Goal: Check status: Check status

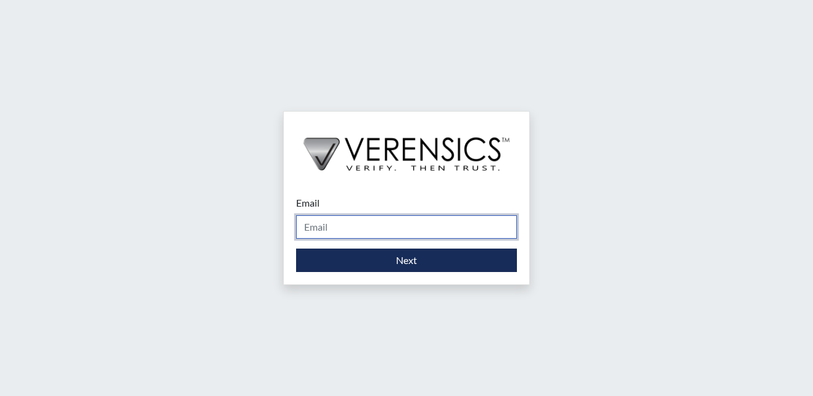
click at [321, 231] on input "Email" at bounding box center [406, 226] width 221 height 23
type input "[EMAIL_ADDRESS][PERSON_NAME][DOMAIN_NAME]"
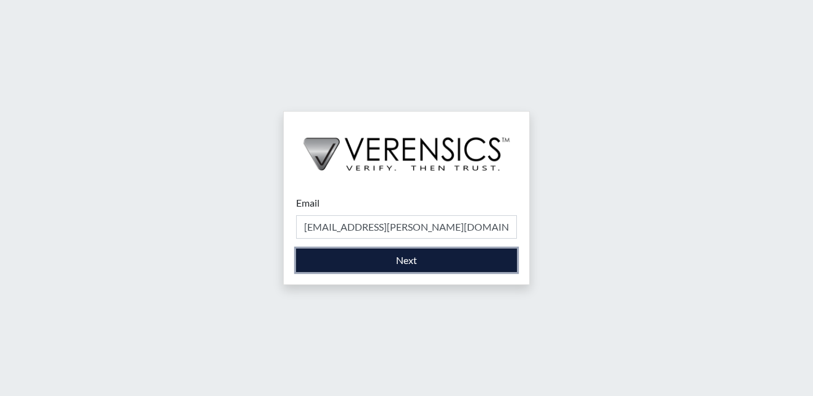
click at [403, 258] on button "Next" at bounding box center [406, 260] width 221 height 23
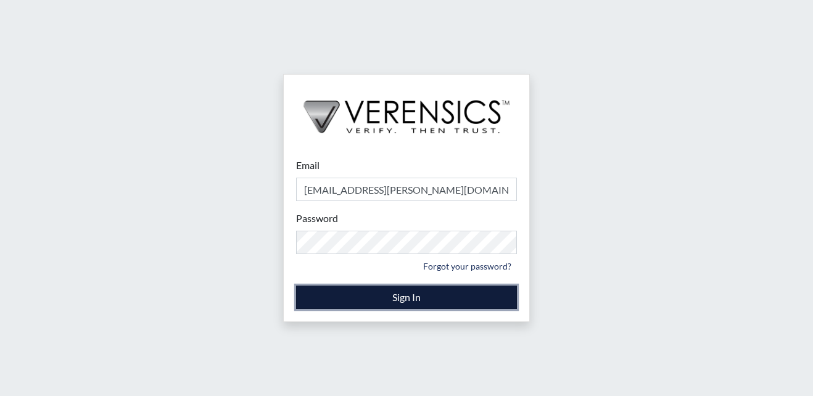
click at [365, 289] on button "Sign In" at bounding box center [406, 297] width 221 height 23
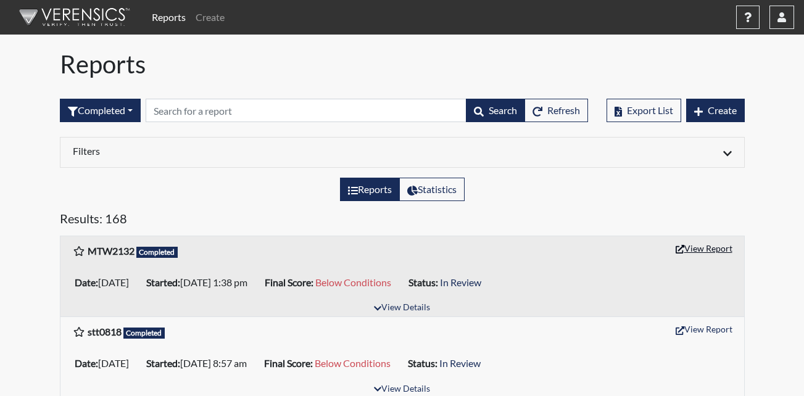
click at [714, 246] on button "View Report" at bounding box center [704, 248] width 68 height 19
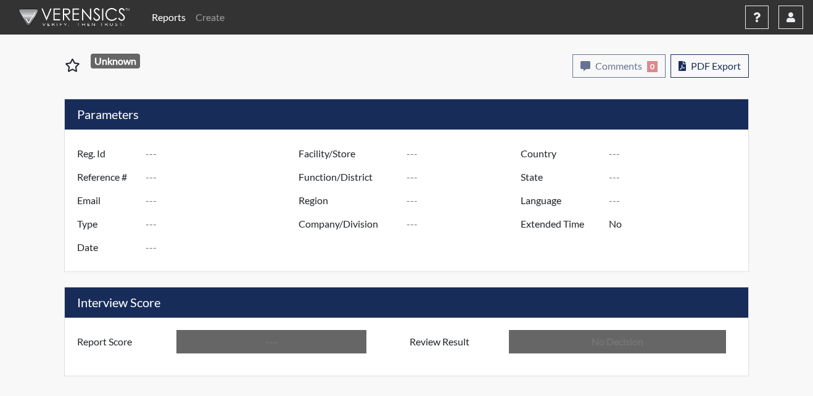
type input "MTW2132"
type input "51102"
type input "---"
type input "Corrections Pre-Employment"
type input "[DATE]"
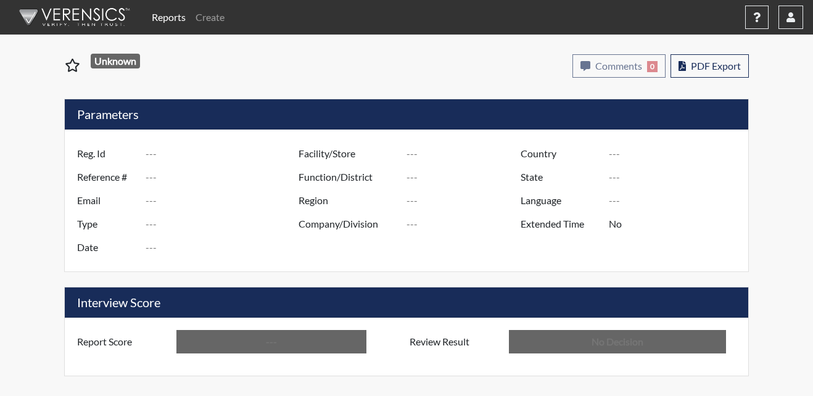
type input "Metro Re-Entry Facility"
type input "[GEOGRAPHIC_DATA]"
type input "[US_STATE]"
type input "English"
type input "Below Conditions"
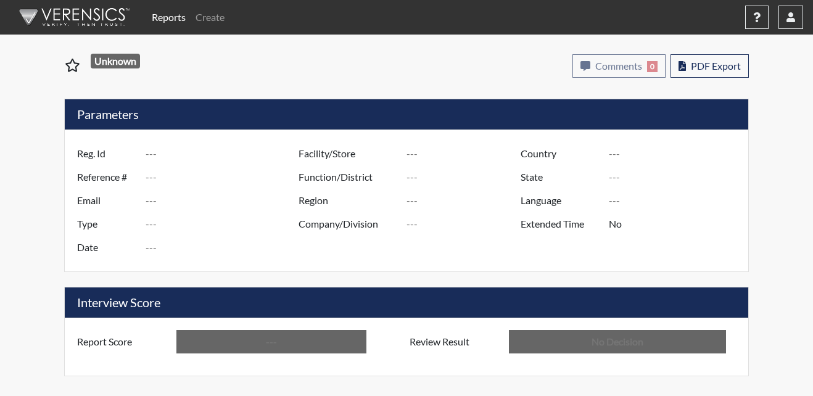
type input "In Review"
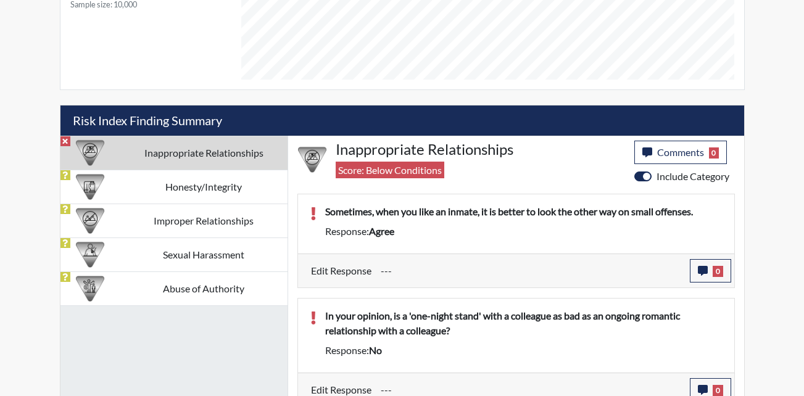
scroll to position [653, 0]
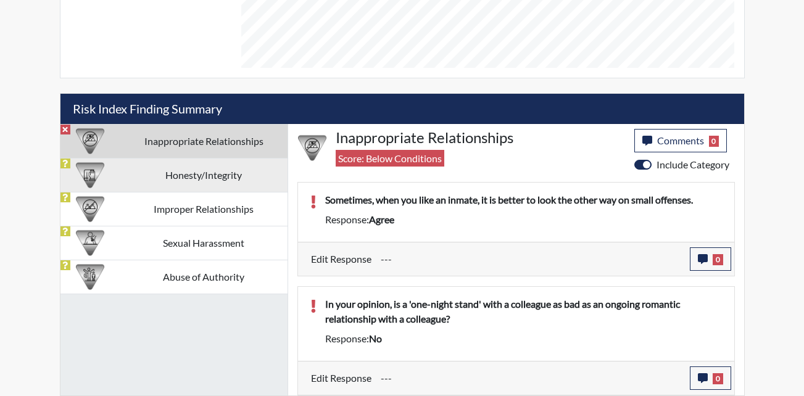
click at [160, 177] on td "Honesty/Integrity" at bounding box center [203, 175] width 167 height 34
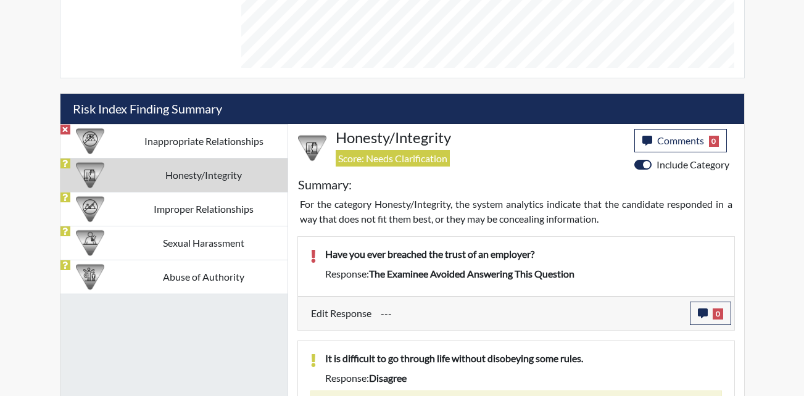
scroll to position [591, 0]
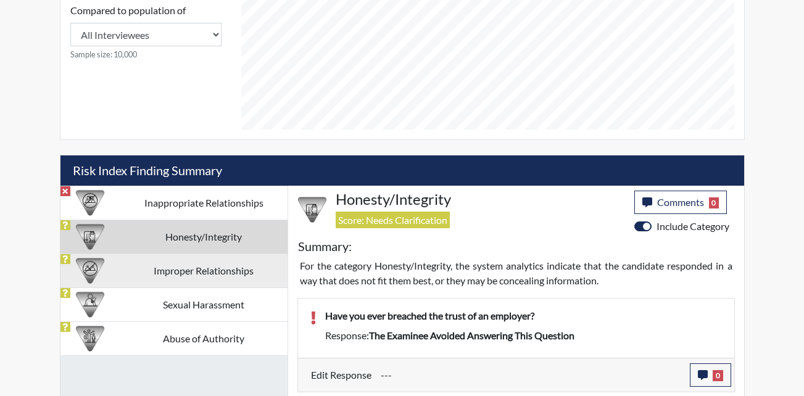
click at [192, 276] on td "Improper Relationships" at bounding box center [203, 270] width 167 height 34
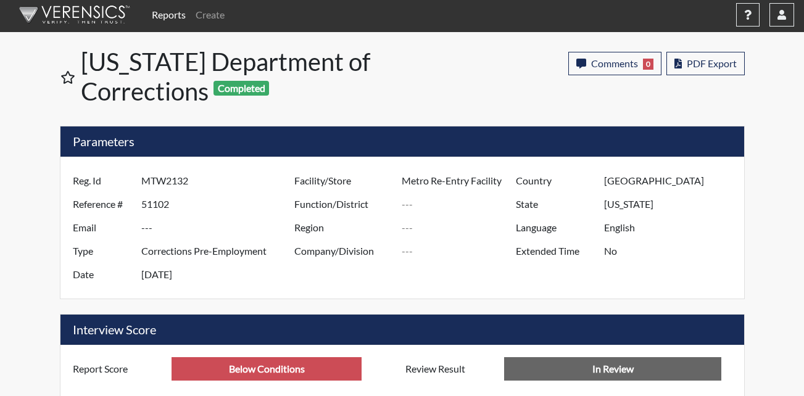
scroll to position [0, 0]
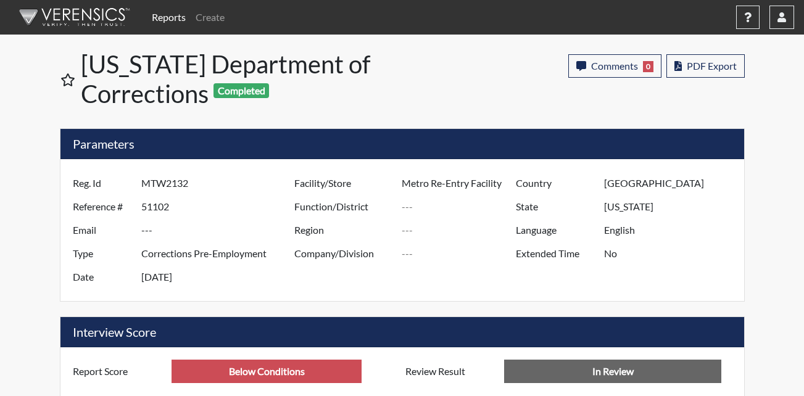
click at [156, 16] on link "Reports" at bounding box center [169, 17] width 44 height 25
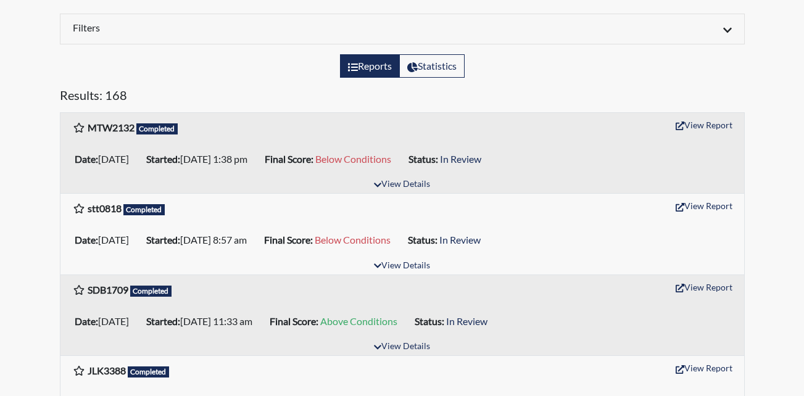
scroll to position [185, 0]
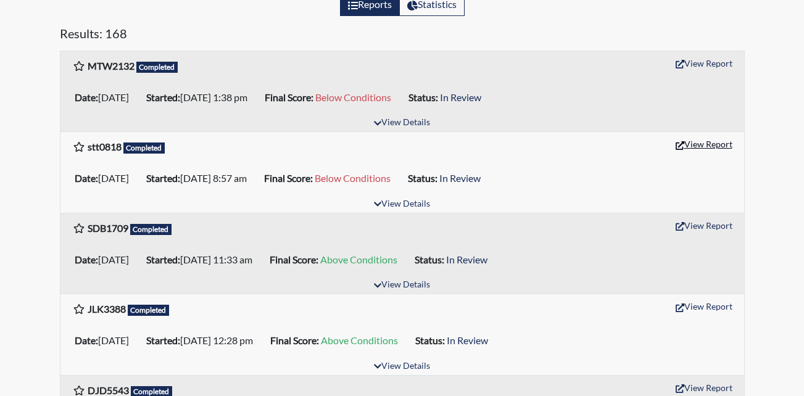
click at [701, 145] on button "View Report" at bounding box center [704, 143] width 68 height 19
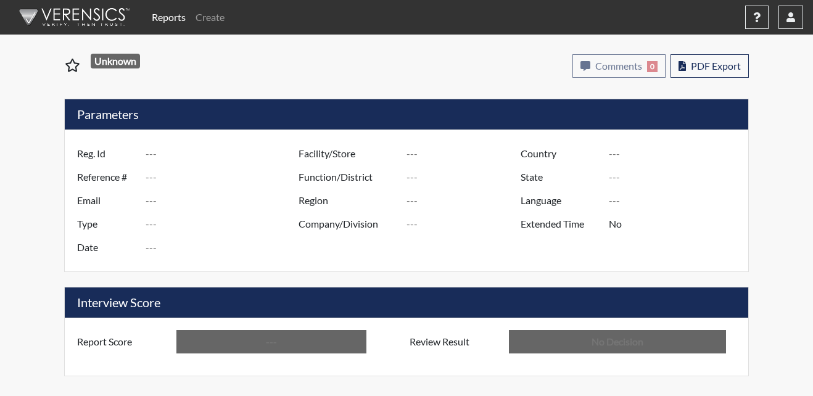
type input "stt0818"
type input "50977"
type input "---"
type input "Corrections Pre-Employment"
type input "[DATE]"
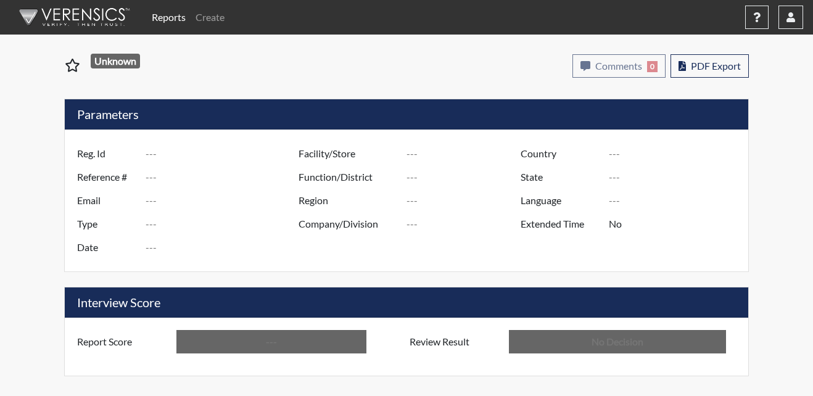
type input "Metro Re-Entry Facility"
type input "[GEOGRAPHIC_DATA]"
type input "[US_STATE]"
type input "English"
type input "Below Conditions"
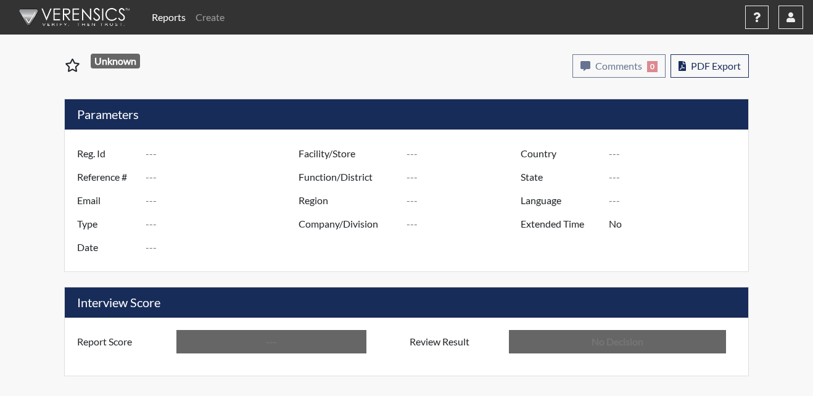
type input "In Review"
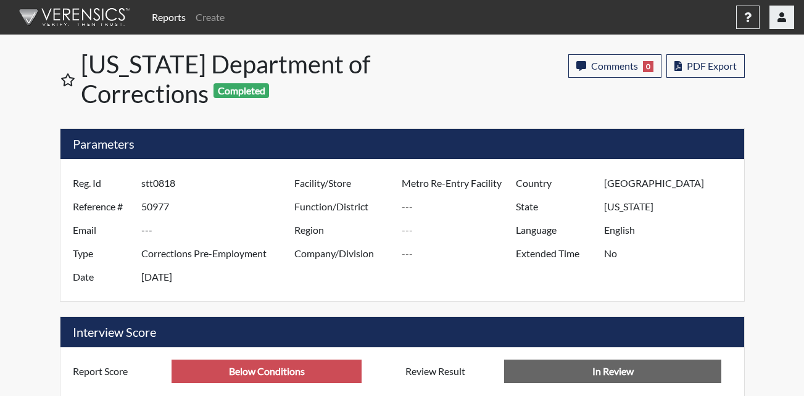
click at [777, 23] on button "button" at bounding box center [781, 17] width 25 height 23
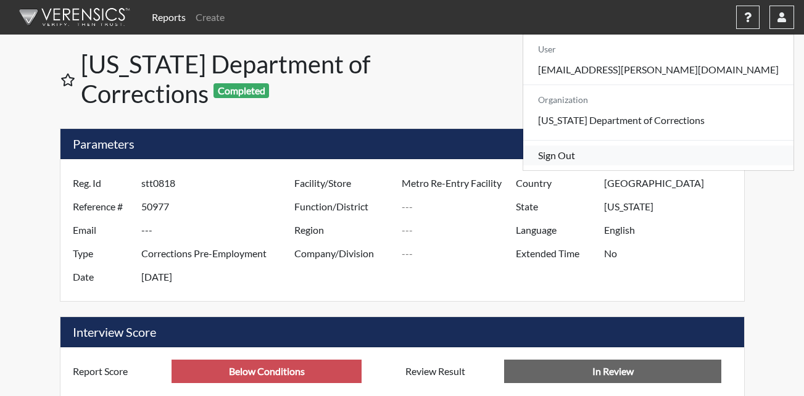
click at [654, 165] on link "Sign Out" at bounding box center [658, 156] width 270 height 20
